Goal: Task Accomplishment & Management: Manage account settings

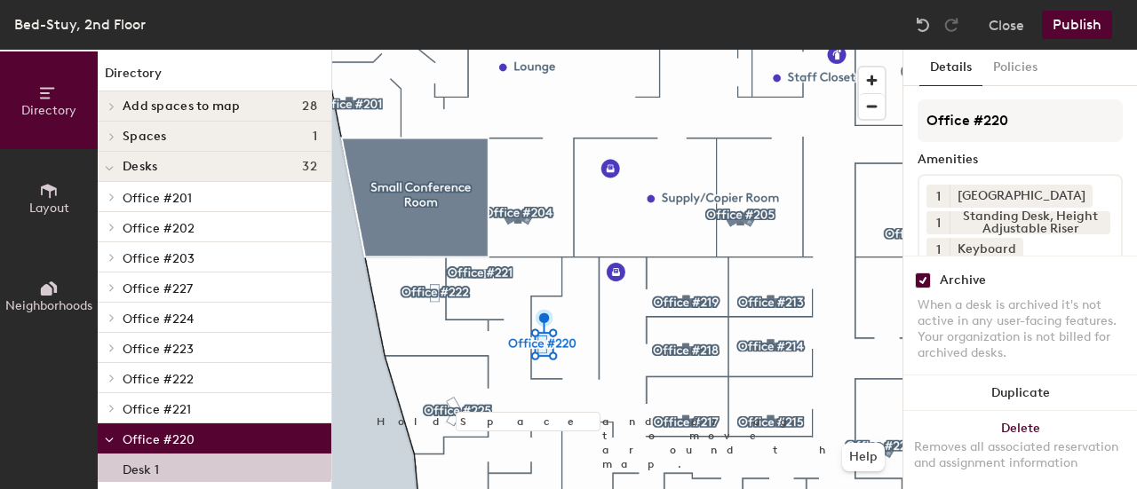
click at [927, 273] on input "checkbox" at bounding box center [923, 281] width 16 height 16
checkbox input "false"
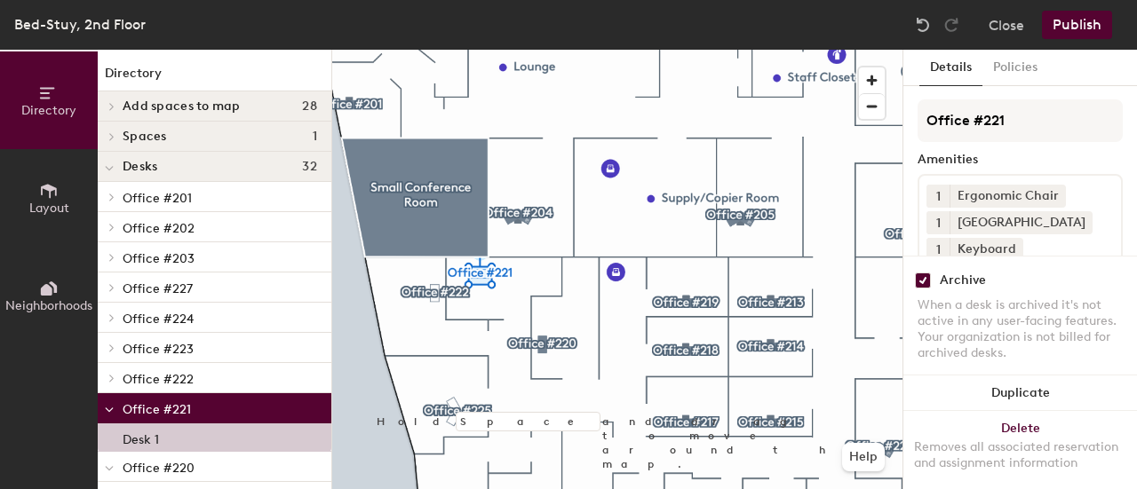
click at [925, 273] on input "checkbox" at bounding box center [923, 281] width 16 height 16
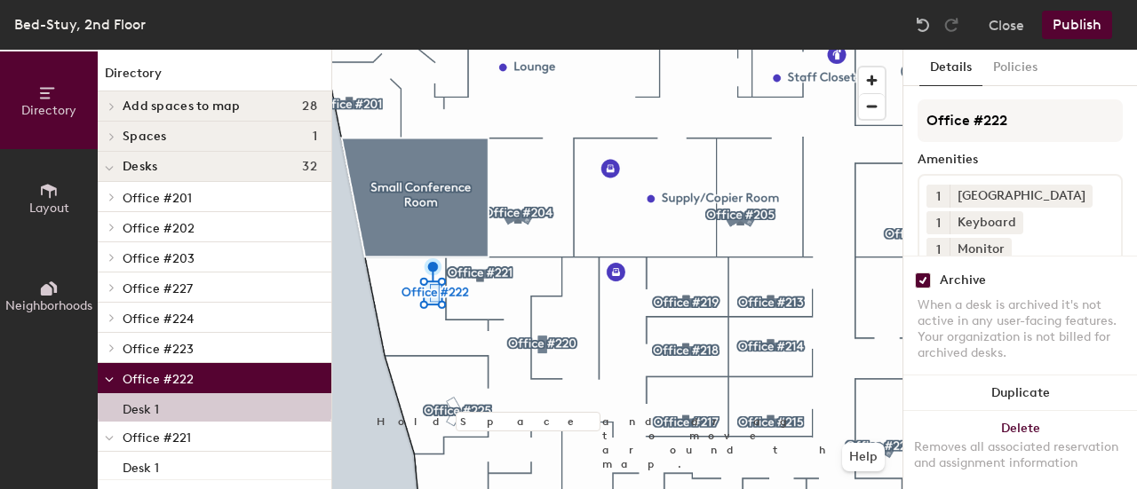
click at [932, 273] on div "Archive" at bounding box center [1019, 281] width 205 height 16
click at [923, 273] on input "checkbox" at bounding box center [923, 281] width 16 height 16
checkbox input "false"
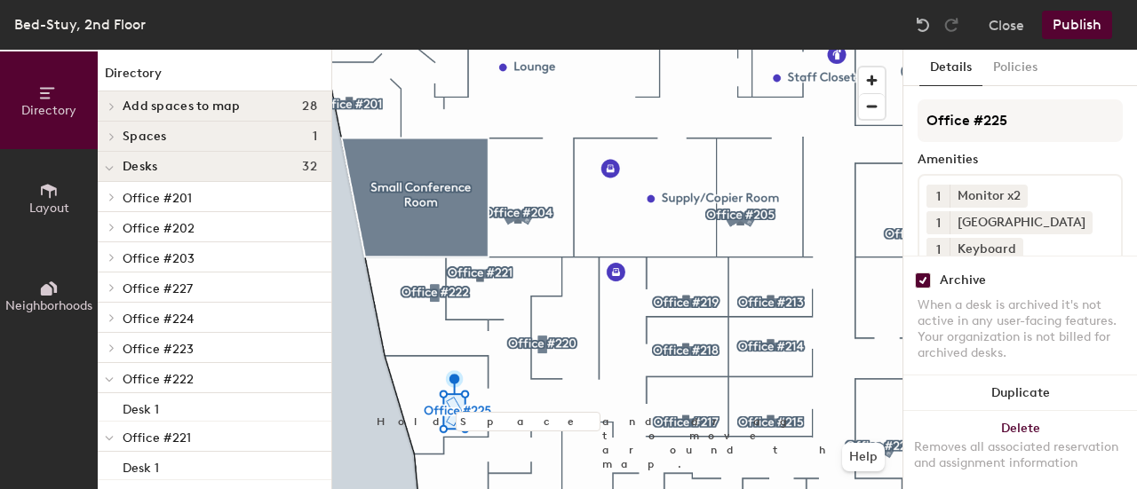
click at [923, 273] on input "checkbox" at bounding box center [923, 281] width 16 height 16
checkbox input "false"
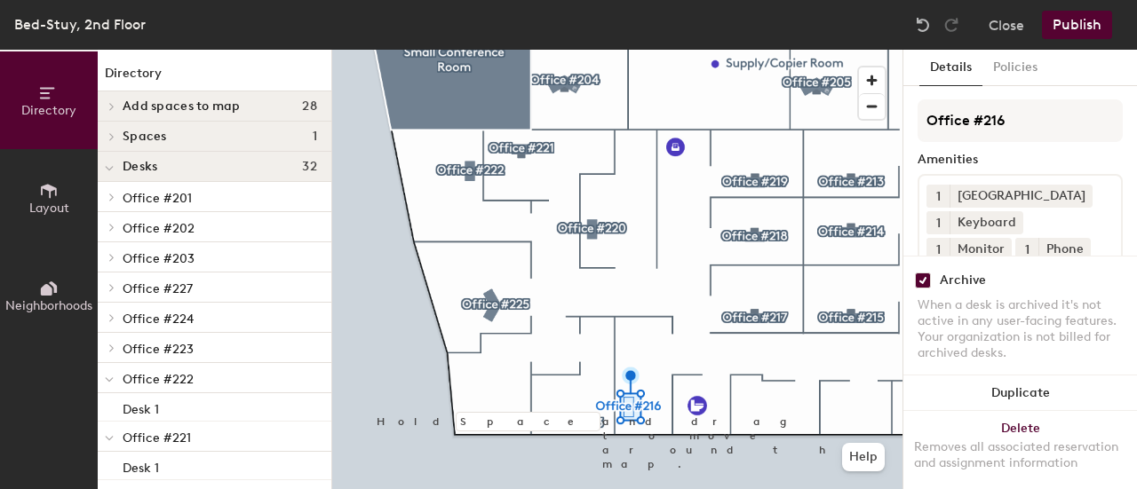
click at [916, 273] on input "checkbox" at bounding box center [923, 281] width 16 height 16
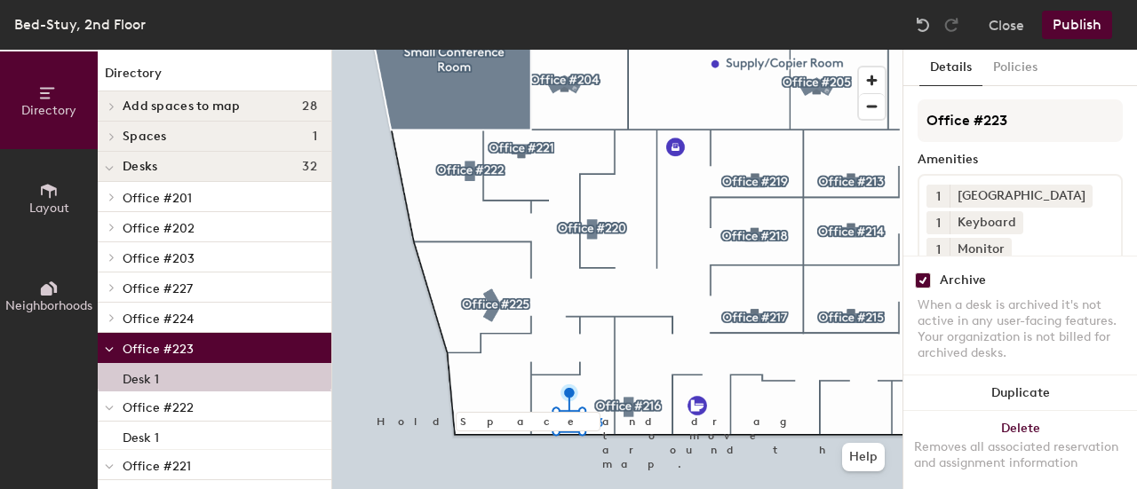
click at [941, 274] on div "Archive When a desk is archived it's not active in any user-facing features. Yo…" at bounding box center [1020, 319] width 234 height 127
click at [934, 273] on div "Archive" at bounding box center [1019, 281] width 205 height 16
click at [926, 273] on input "checkbox" at bounding box center [923, 281] width 16 height 16
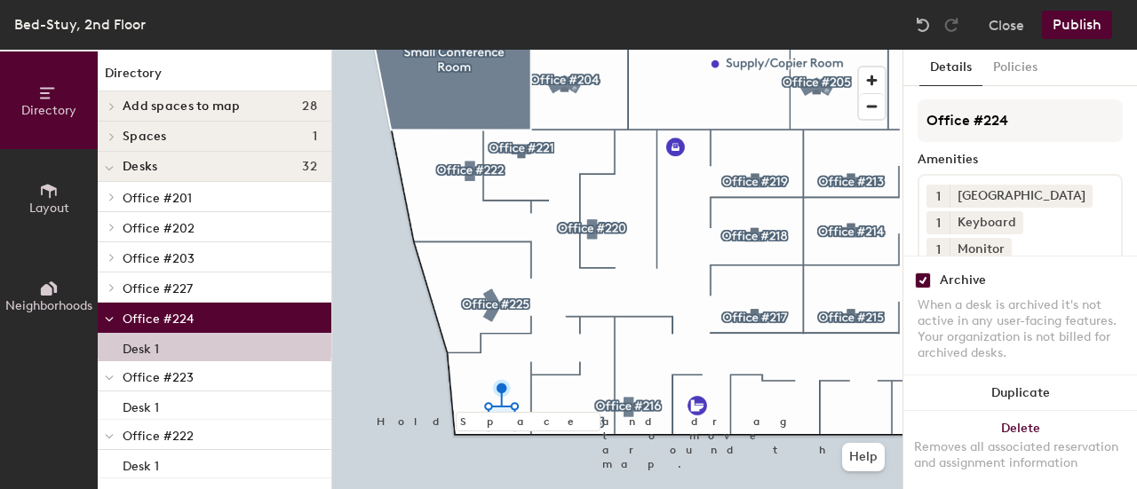
click at [954, 274] on div "Archive" at bounding box center [963, 281] width 46 height 14
click at [927, 273] on input "checkbox" at bounding box center [923, 281] width 16 height 16
checkbox input "false"
click at [1057, 15] on button "Publish" at bounding box center [1077, 25] width 70 height 28
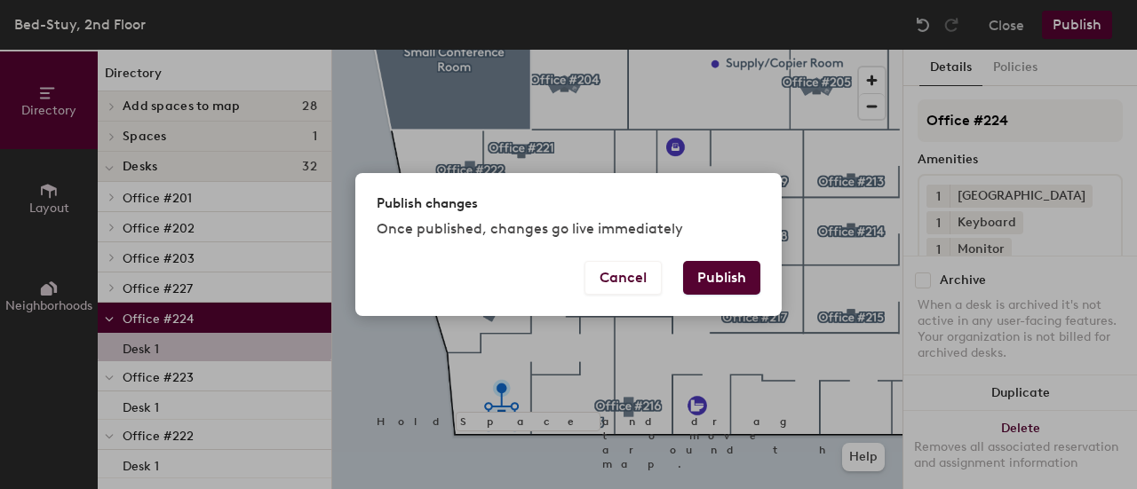
click at [704, 287] on button "Publish" at bounding box center [721, 278] width 77 height 34
